Goal: Information Seeking & Learning: Learn about a topic

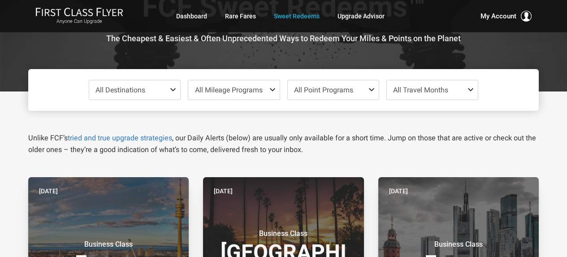
scroll to position [45, 0]
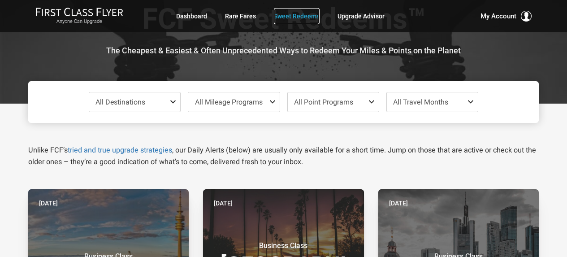
click at [305, 17] on link "Sweet Redeems" at bounding box center [297, 16] width 46 height 16
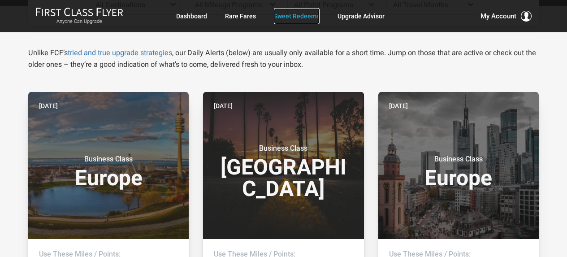
scroll to position [179, 0]
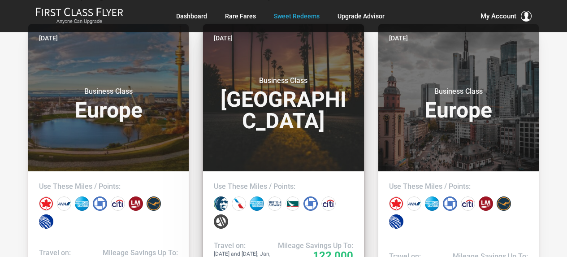
scroll to position [224, 0]
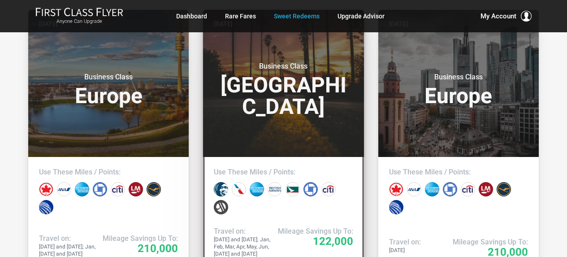
click at [313, 77] on h3 "Business Class North America" at bounding box center [283, 90] width 139 height 56
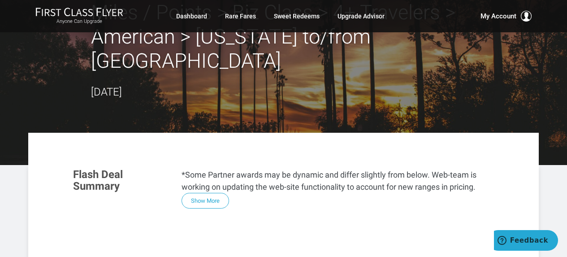
scroll to position [90, 0]
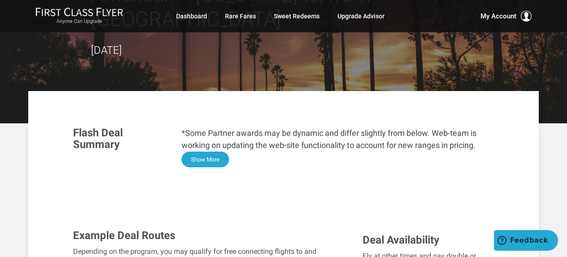
click at [201, 151] on button "Show More" at bounding box center [204, 159] width 47 height 16
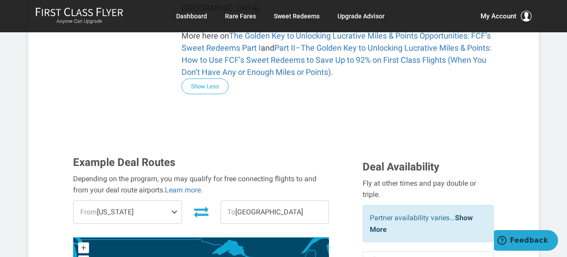
scroll to position [717, 0]
click at [150, 200] on span "From New York" at bounding box center [127, 211] width 108 height 22
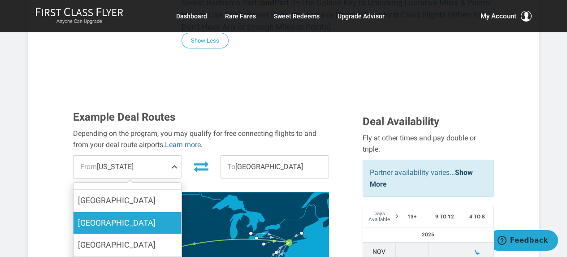
scroll to position [125, 0]
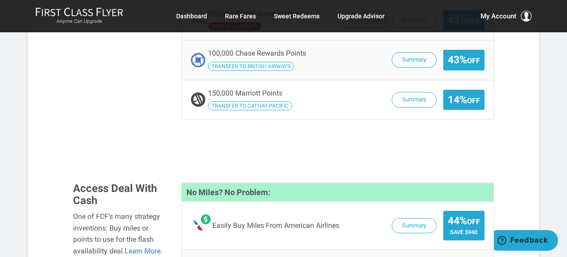
scroll to position [1568, 0]
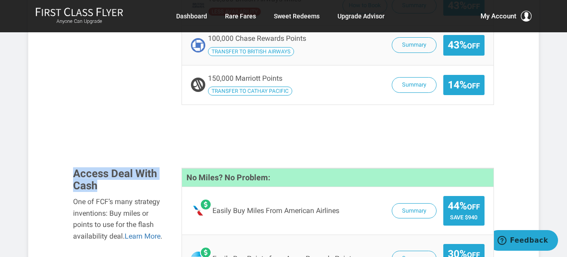
drag, startPoint x: 73, startPoint y: 115, endPoint x: 114, endPoint y: 126, distance: 41.8
click at [114, 168] on h3 "Access Deal With Cash" at bounding box center [120, 180] width 95 height 24
